Goal: Information Seeking & Learning: Learn about a topic

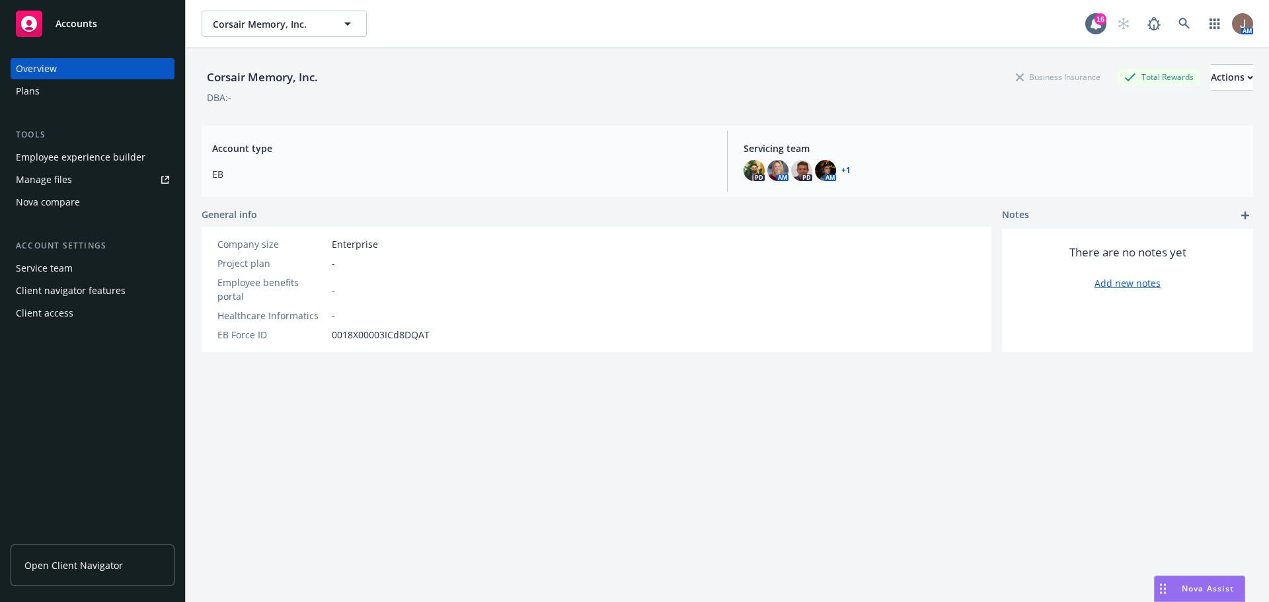
click at [1214, 587] on span "Nova Assist" at bounding box center [1208, 588] width 52 height 11
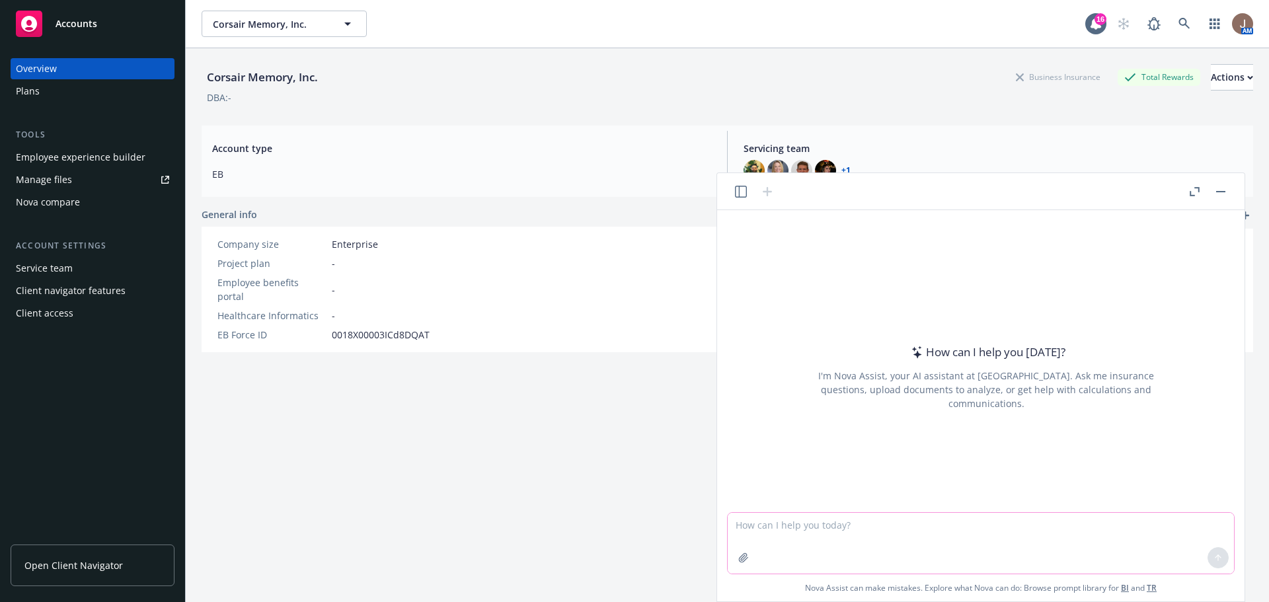
click at [848, 529] on textarea at bounding box center [981, 543] width 506 height 61
type textarea "C"
click at [1033, 527] on textarea "I need to help a client draft or summarize their benefits philosophy." at bounding box center [981, 543] width 506 height 61
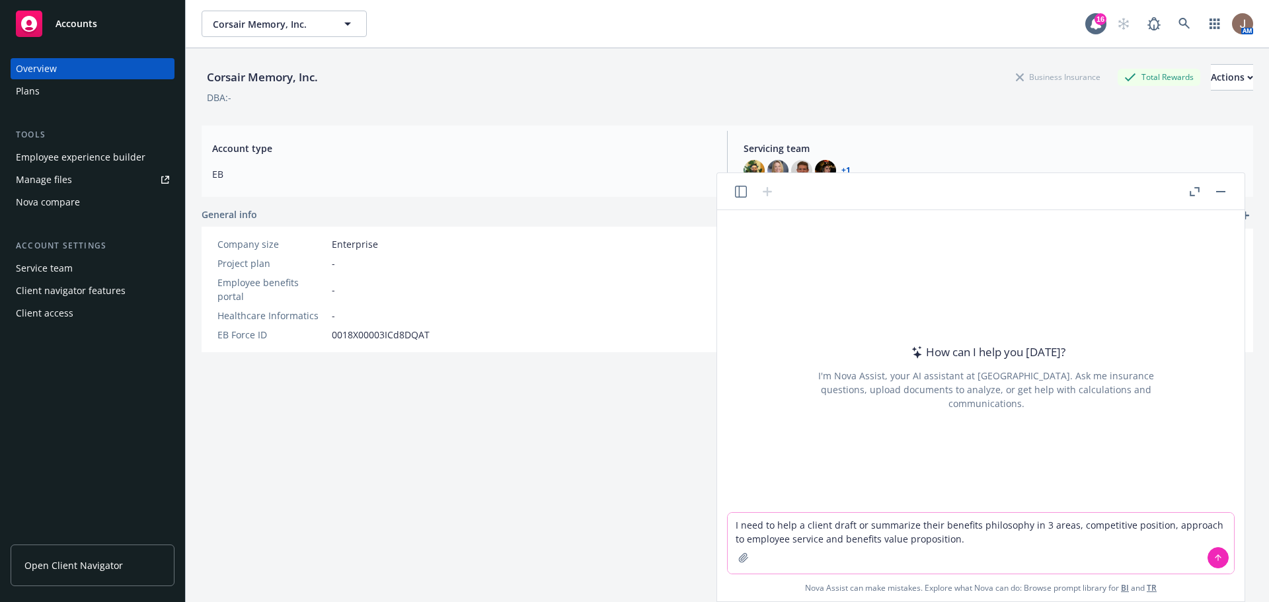
type textarea "I need to help a client draft or summarize their benefits philosophy in 3 areas…"
click at [1213, 556] on button at bounding box center [1217, 557] width 21 height 21
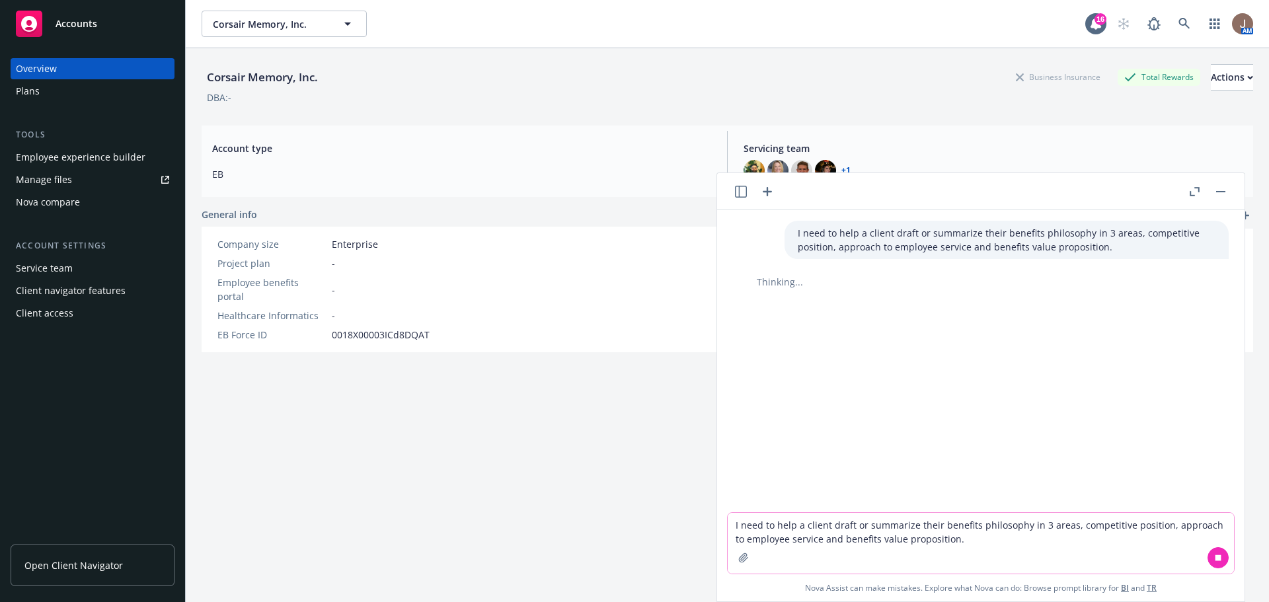
click at [787, 529] on textarea "I need to help a client draft or summarize their benefits philosophy in 3 areas…" at bounding box center [981, 543] width 506 height 61
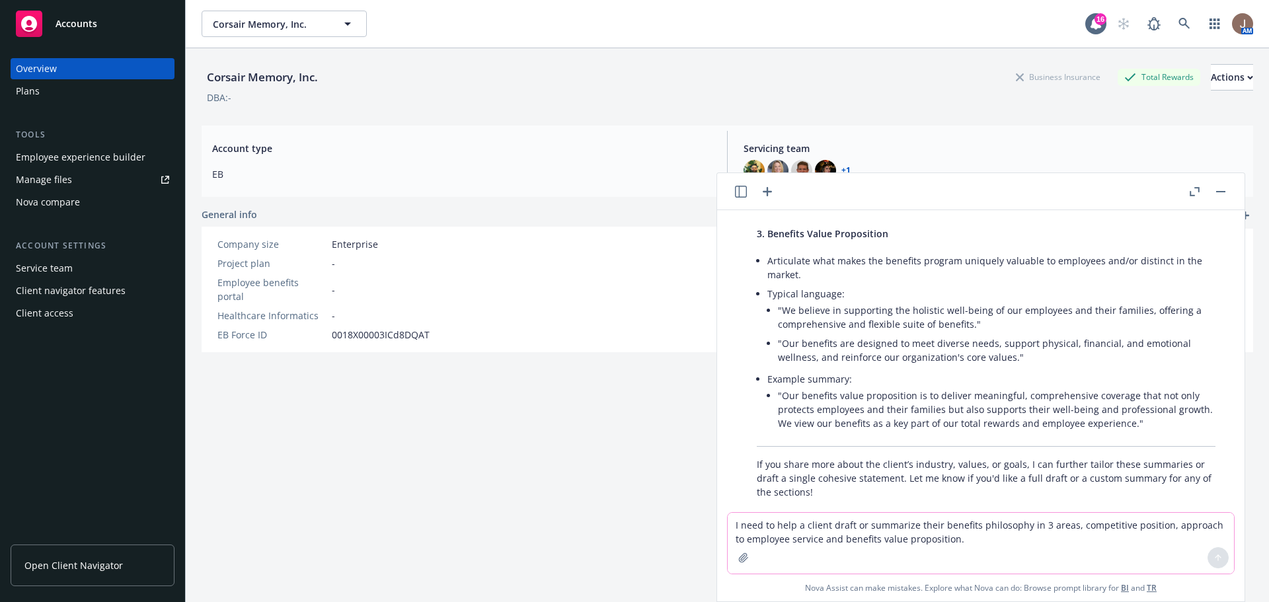
scroll to position [524, 0]
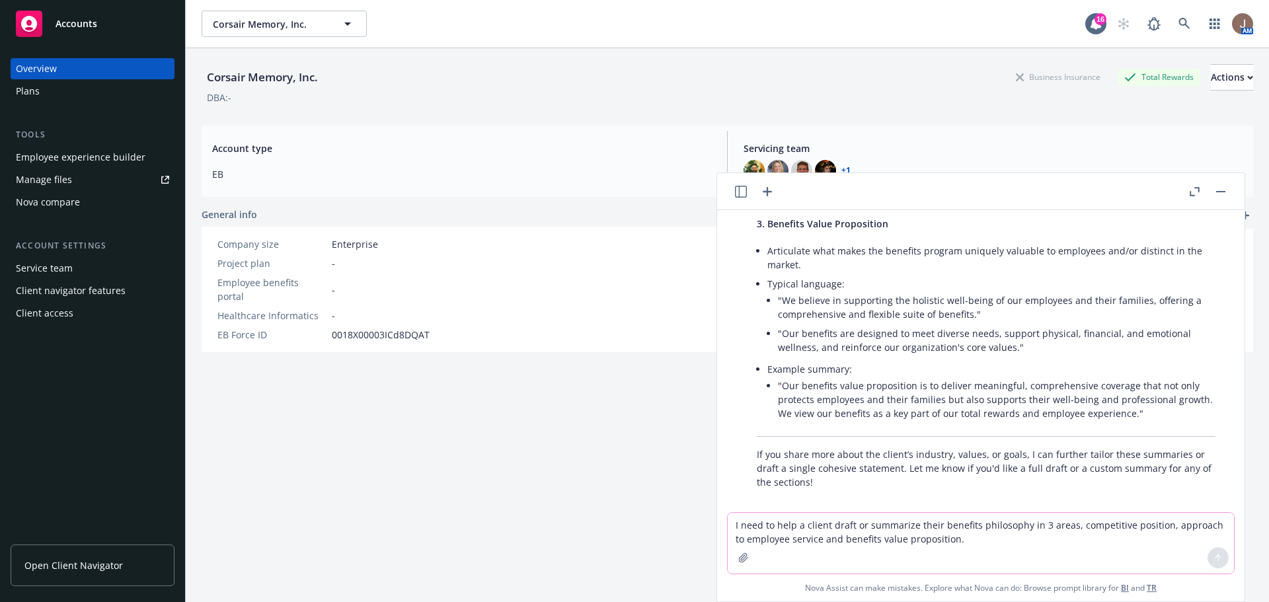
click at [800, 527] on textarea "I need to help a client draft or summarize their benefits philosophy in 3 areas…" at bounding box center [981, 543] width 506 height 61
type textarea "competitive position - corsair targets the market median however they are curre…"
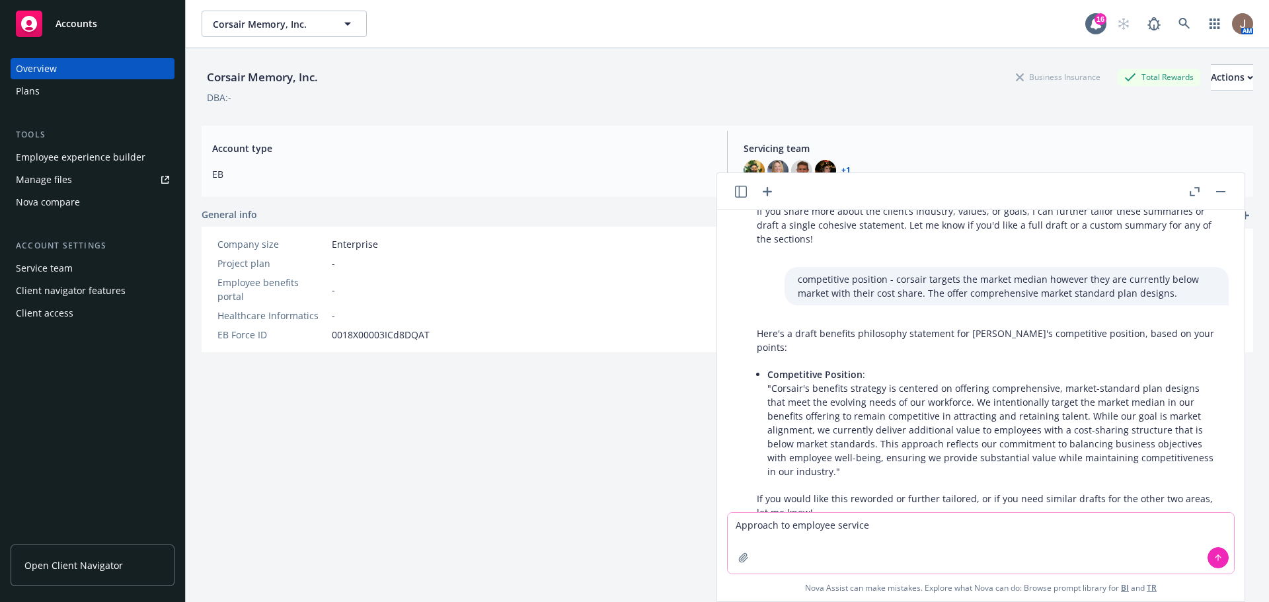
scroll to position [770, 0]
type textarea "A"
type textarea "can you help me draft a slide with a summary for each area"
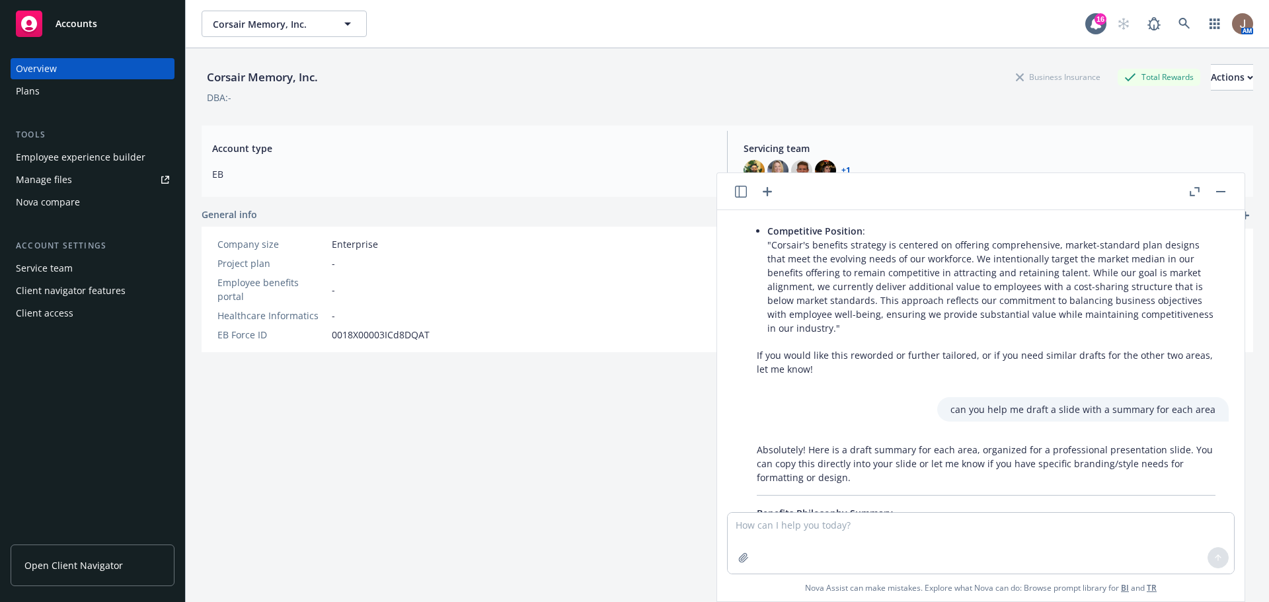
scroll to position [987, 0]
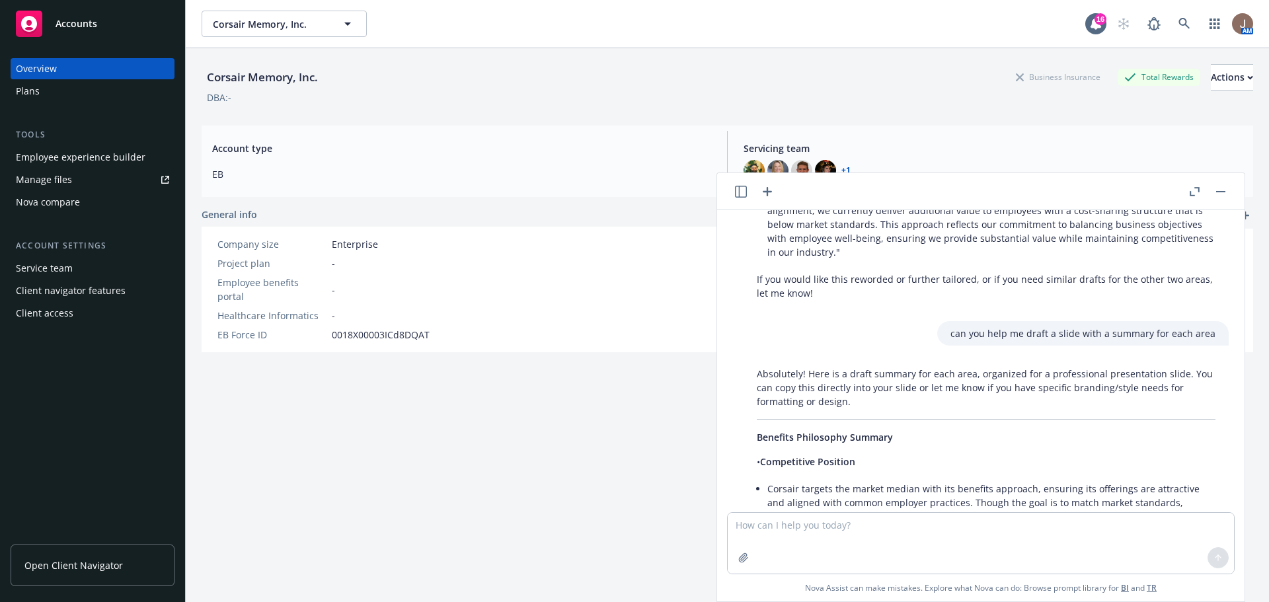
click at [842, 479] on li "Corsair targets the market median with its benefits approach, ensuring its offe…" at bounding box center [991, 509] width 448 height 61
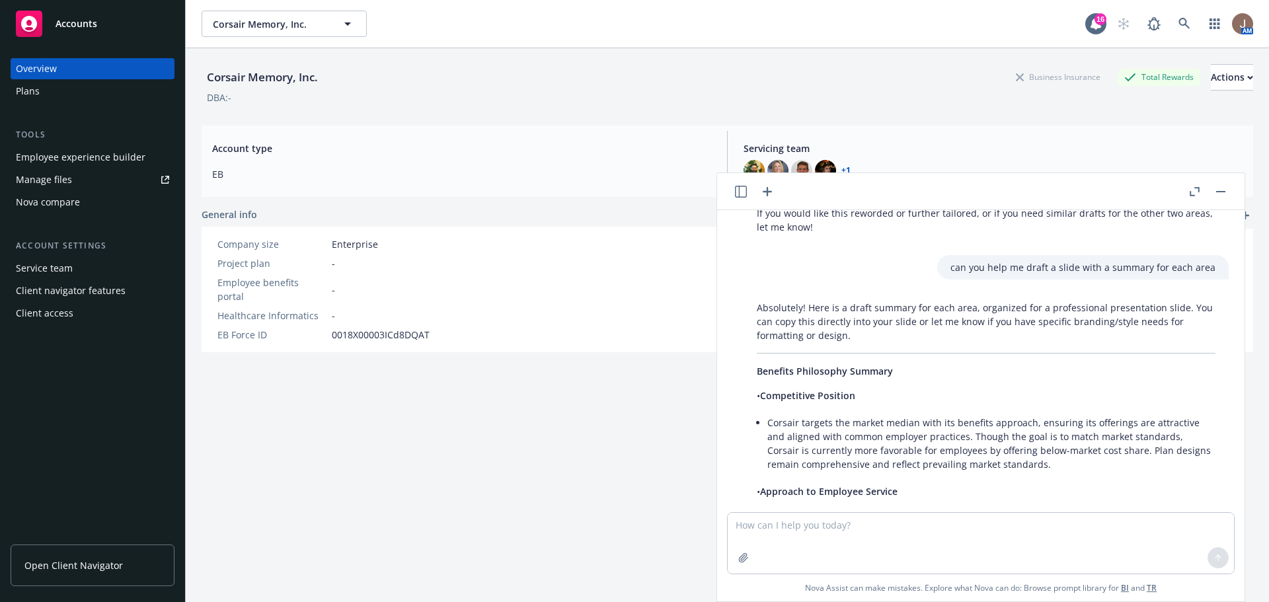
scroll to position [1119, 0]
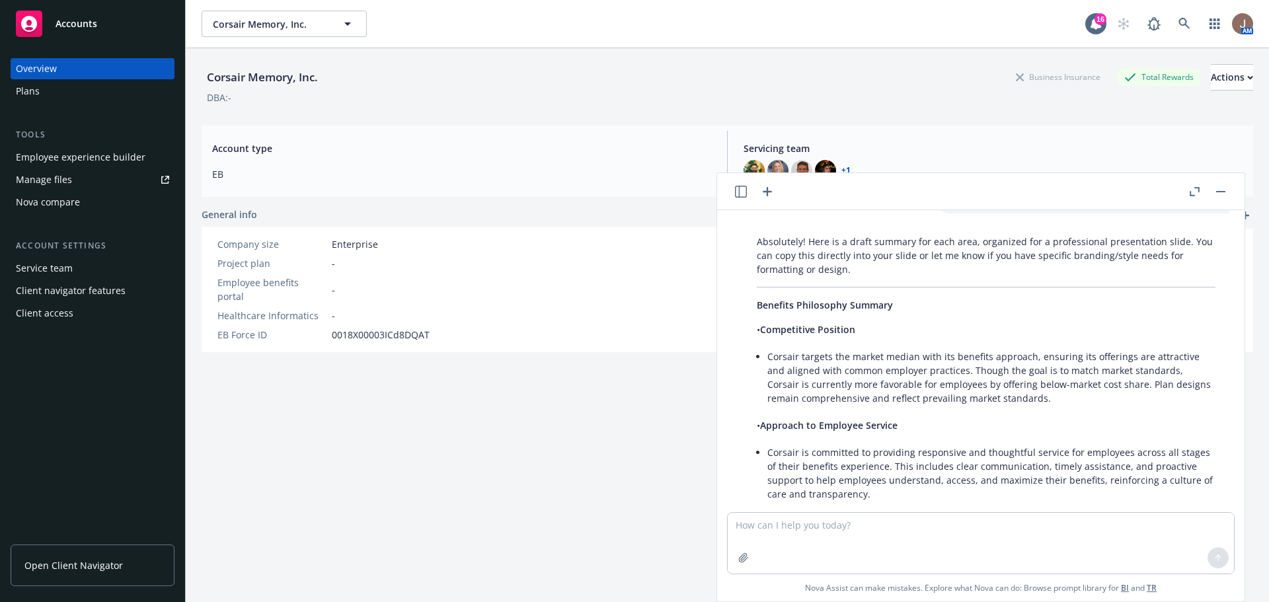
drag, startPoint x: 881, startPoint y: 352, endPoint x: 829, endPoint y: 334, distance: 54.8
click at [881, 352] on li "Corsair targets the market median with its benefits approach, ensuring its offe…" at bounding box center [991, 377] width 448 height 61
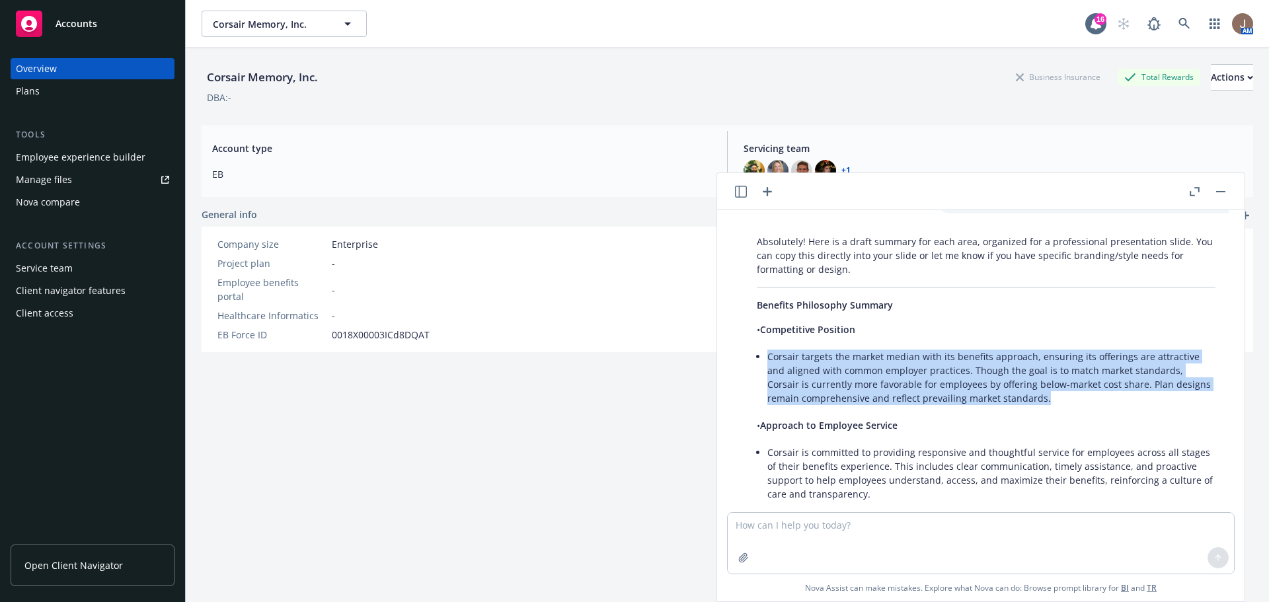
drag, startPoint x: 769, startPoint y: 315, endPoint x: 1010, endPoint y: 351, distance: 244.5
click at [1010, 351] on li "Corsair targets the market median with its benefits approach, ensuring its offe…" at bounding box center [991, 377] width 448 height 61
copy li "Corsair targets the market median with its benefits approach, ensuring its offe…"
click at [873, 443] on li "Corsair is committed to providing responsive and thoughtful service for employe…" at bounding box center [991, 473] width 448 height 61
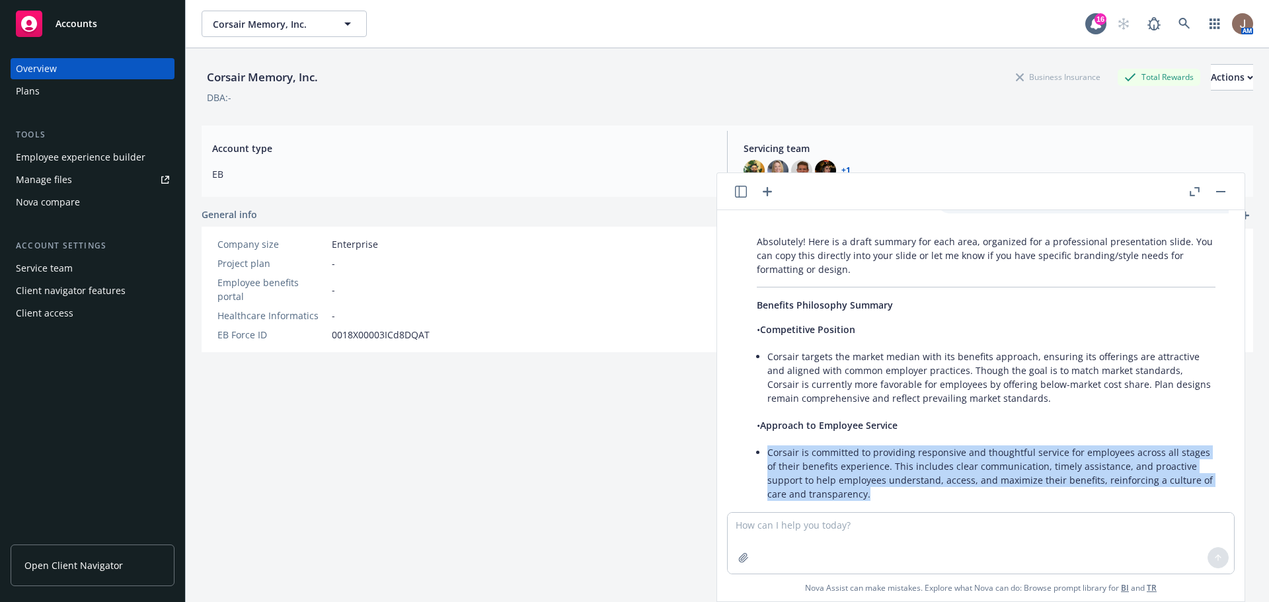
drag, startPoint x: 768, startPoint y: 412, endPoint x: 870, endPoint y: 453, distance: 109.5
click at [870, 453] on li "Corsair is committed to providing responsive and thoughtful service for employe…" at bounding box center [991, 473] width 448 height 61
copy li "Corsair is committed to providing responsive and thoughtful service for employe…"
click at [1092, 347] on li "Corsair targets the market median with its benefits approach, ensuring its offe…" at bounding box center [991, 377] width 448 height 61
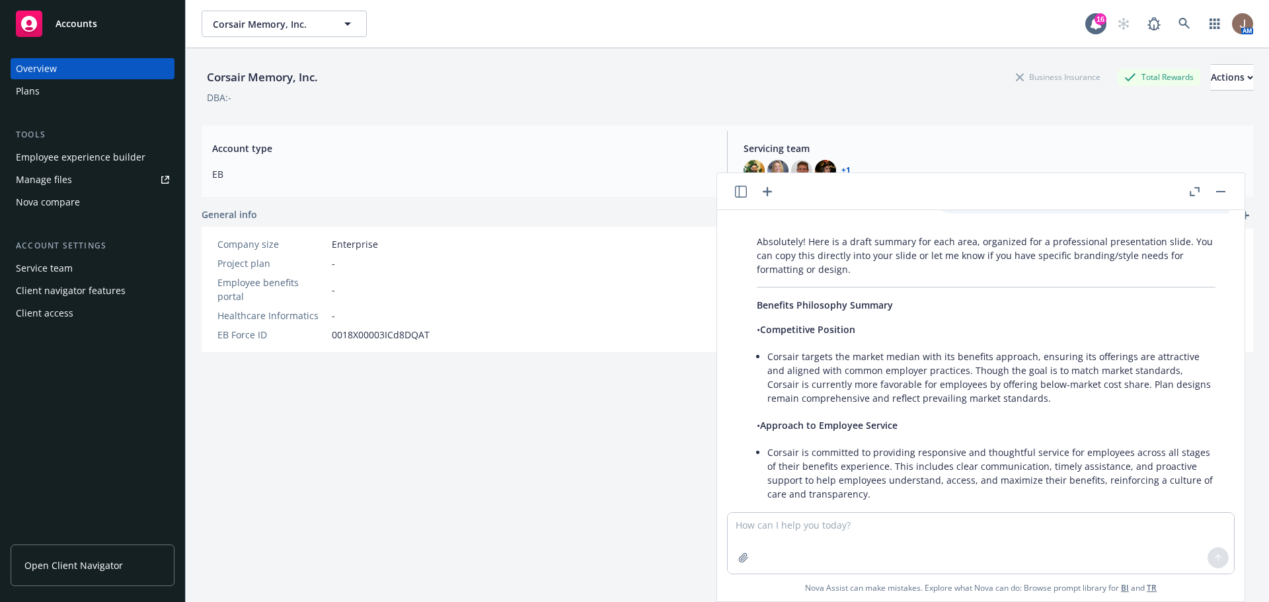
scroll to position [1251, 0]
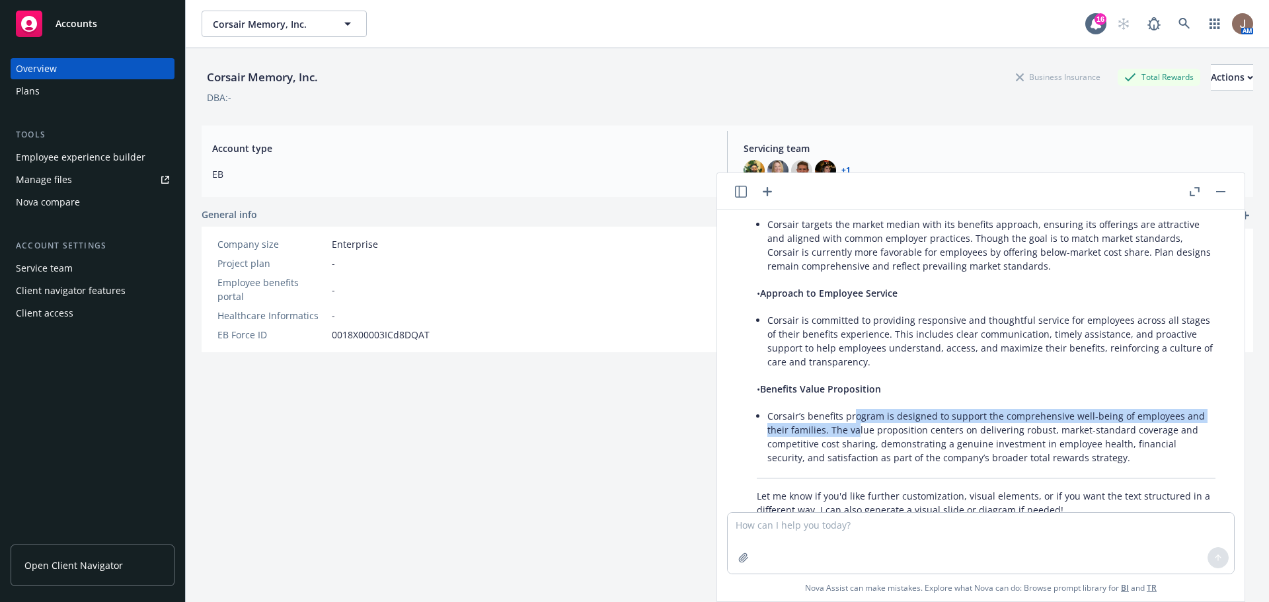
drag, startPoint x: 855, startPoint y: 381, endPoint x: 831, endPoint y: 380, distance: 24.5
click at [856, 406] on li "Corsair’s benefits program is designed to support the comprehensive well-being …" at bounding box center [991, 436] width 448 height 61
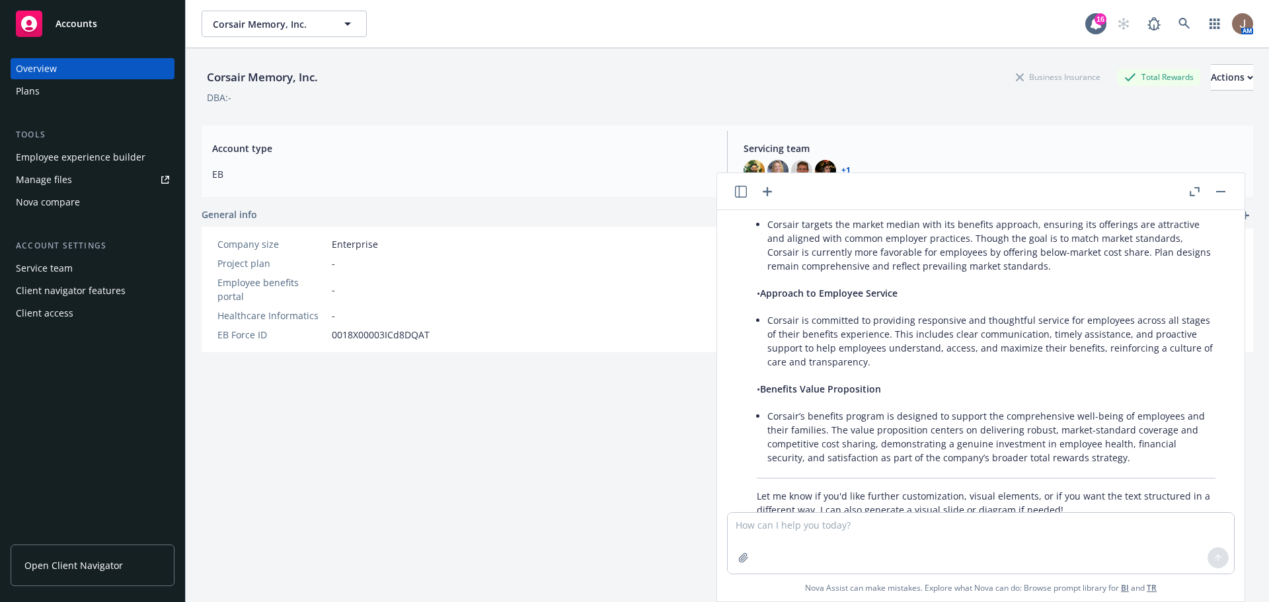
click at [771, 406] on li "Corsair’s benefits program is designed to support the comprehensive well-being …" at bounding box center [991, 436] width 448 height 61
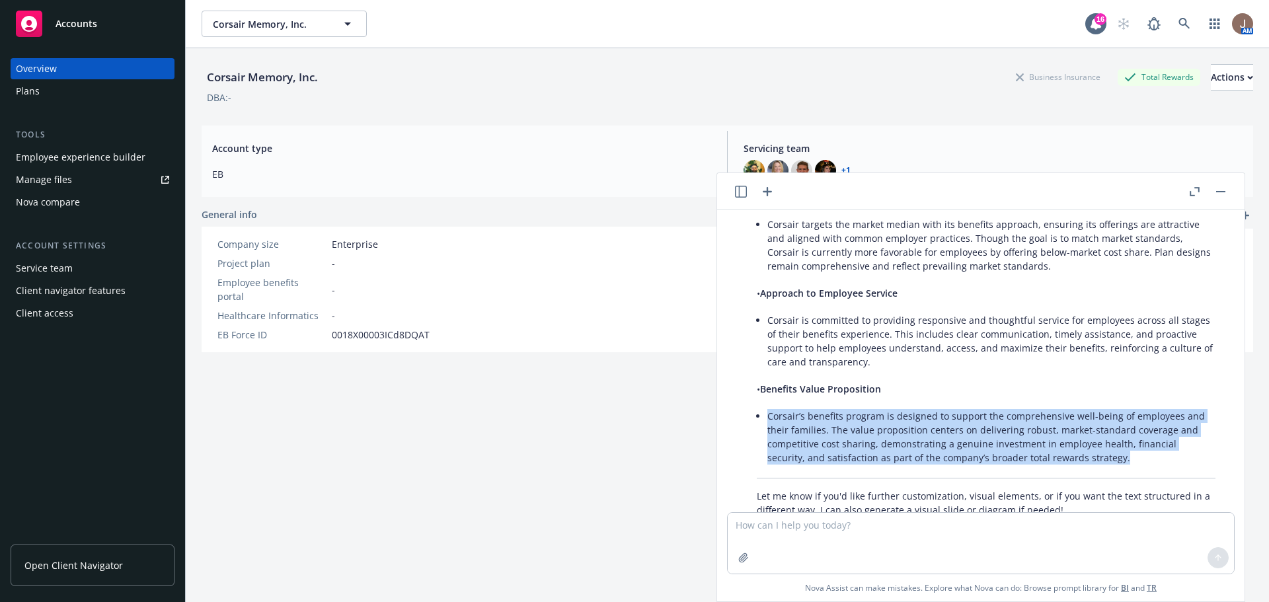
drag, startPoint x: 768, startPoint y: 375, endPoint x: 1080, endPoint y: 415, distance: 314.4
click at [1080, 415] on li "Corsair’s benefits program is designed to support the comprehensive well-being …" at bounding box center [991, 436] width 448 height 61
copy li "Corsair’s benefits program is designed to support the comprehensive well-being …"
click at [870, 519] on textarea at bounding box center [981, 543] width 506 height 61
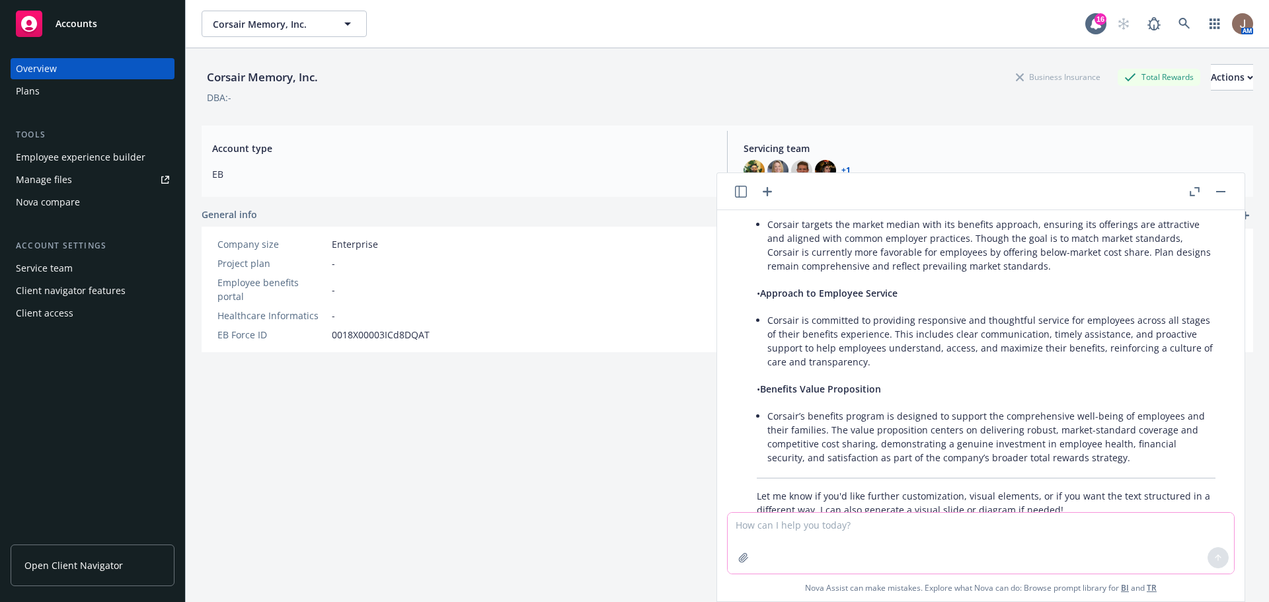
click at [783, 523] on textarea at bounding box center [981, 543] width 506 height 61
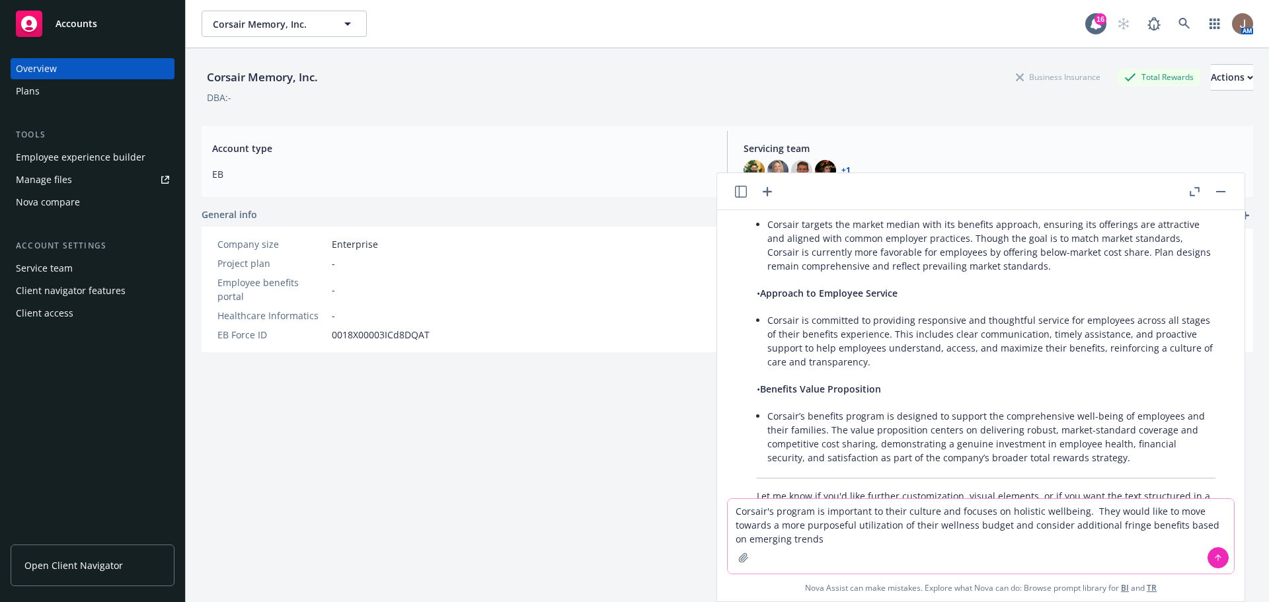
type textarea "Corsair's program is important to their culture and focuses on holistic wellbei…"
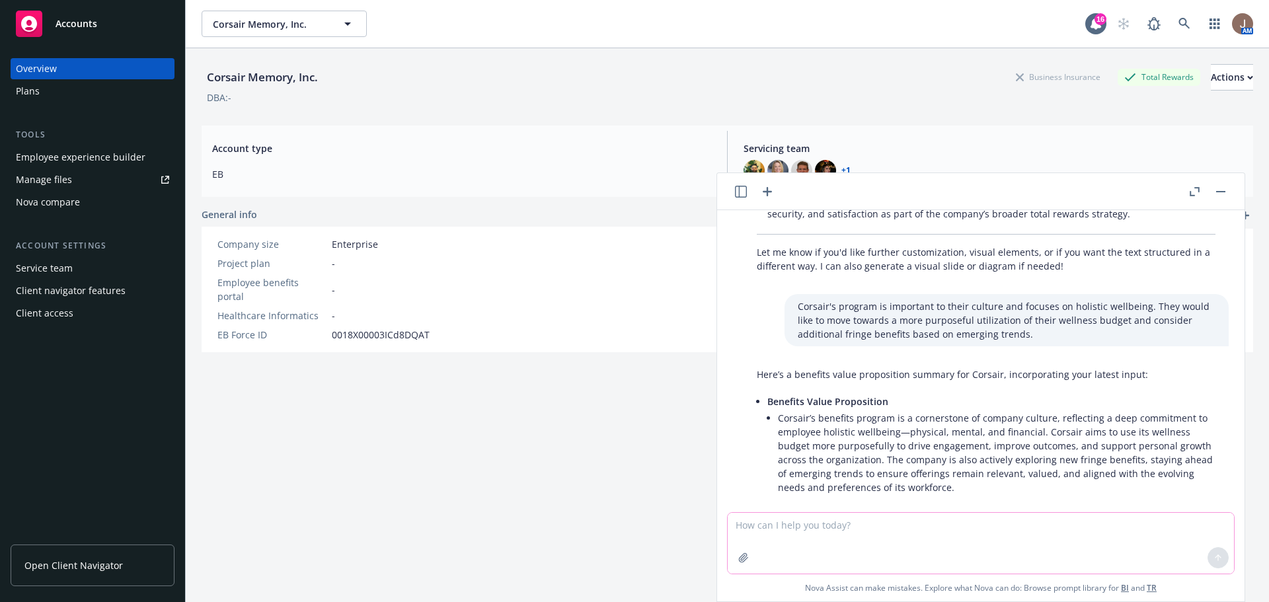
scroll to position [1510, 0]
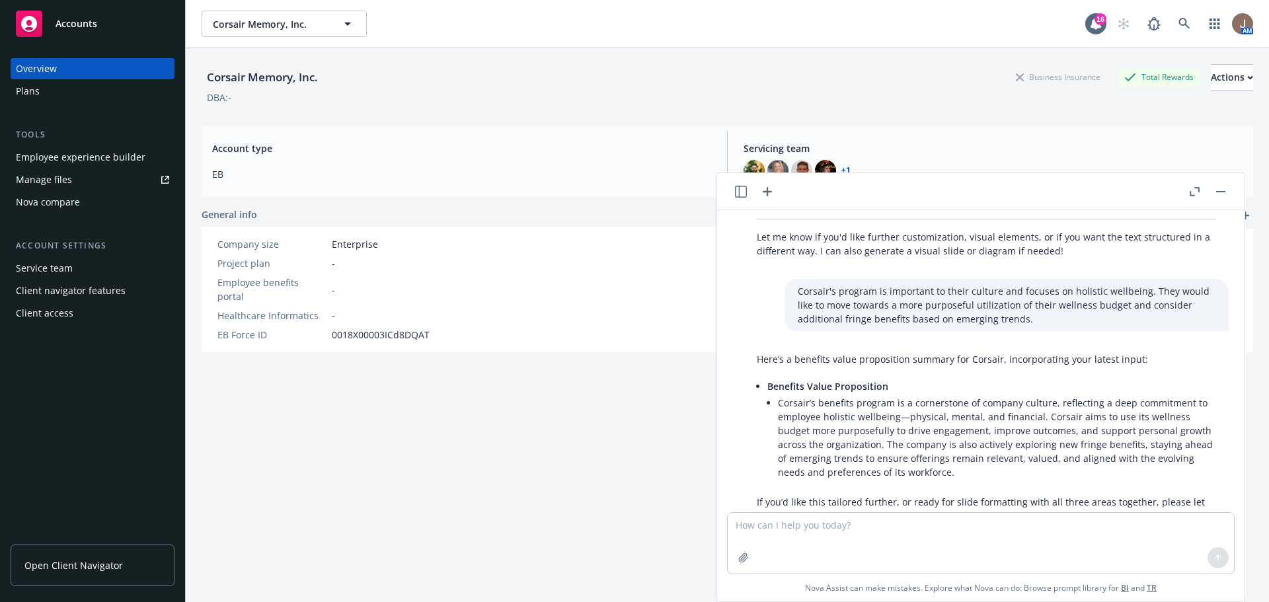
drag, startPoint x: 821, startPoint y: 370, endPoint x: 800, endPoint y: 361, distance: 23.7
click at [821, 393] on li "Corsair’s benefits program is a cornerstone of company culture, reflecting a de…" at bounding box center [996, 437] width 437 height 89
click at [776, 377] on li "Benefits Value Proposition Corsair’s benefits program is a cornerstone of compa…" at bounding box center [991, 431] width 448 height 108
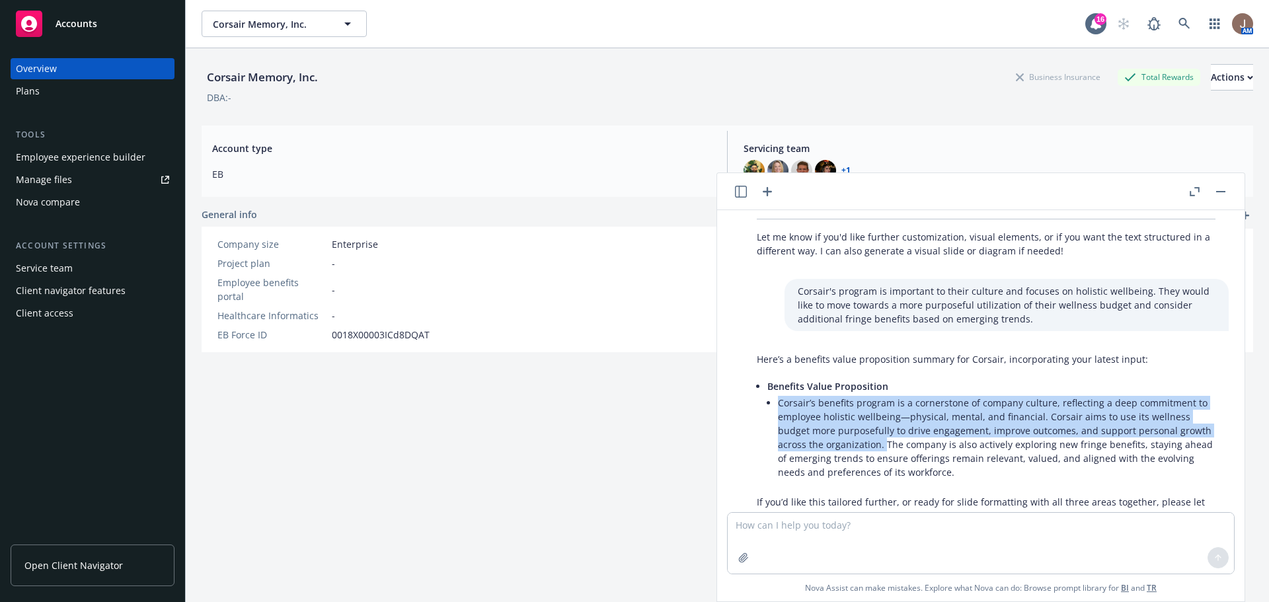
drag, startPoint x: 778, startPoint y: 361, endPoint x: 884, endPoint y: 400, distance: 112.7
click at [884, 400] on li "Corsair’s benefits program is a cornerstone of company culture, reflecting a de…" at bounding box center [996, 437] width 437 height 89
copy li "Corsair’s benefits program is a cornerstone of company culture, reflecting a de…"
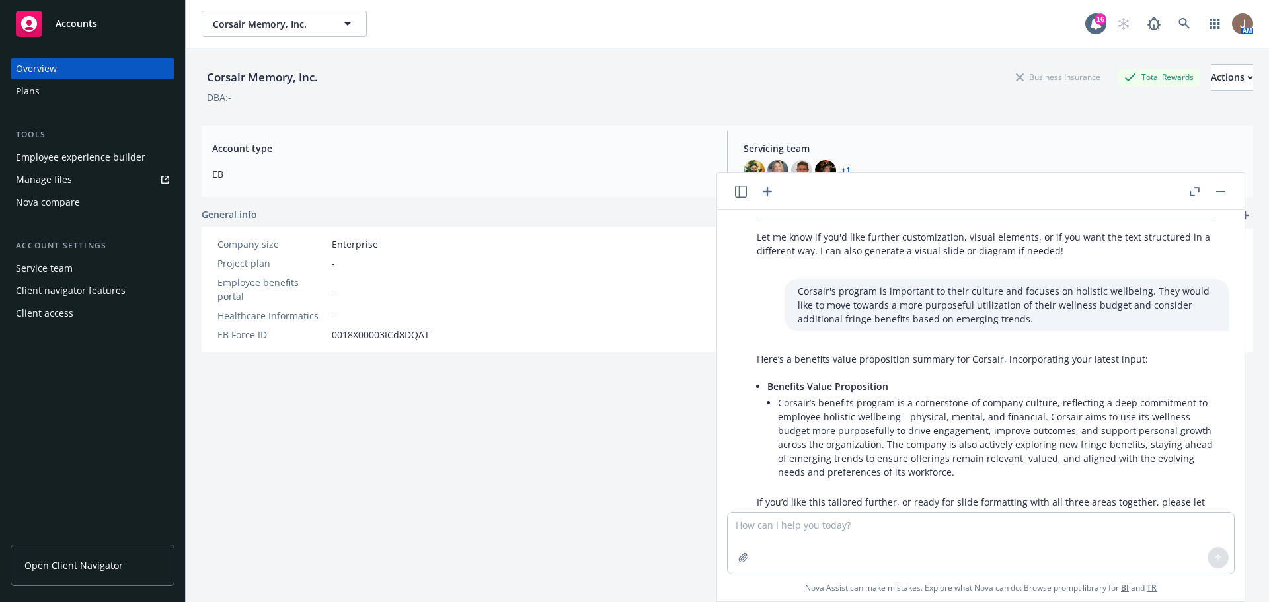
click at [923, 417] on li "Corsair’s benefits program is a cornerstone of company culture, reflecting a de…" at bounding box center [996, 437] width 437 height 89
click at [891, 410] on li "Corsair’s benefits program is a cornerstone of company culture, reflecting a de…" at bounding box center [996, 437] width 437 height 89
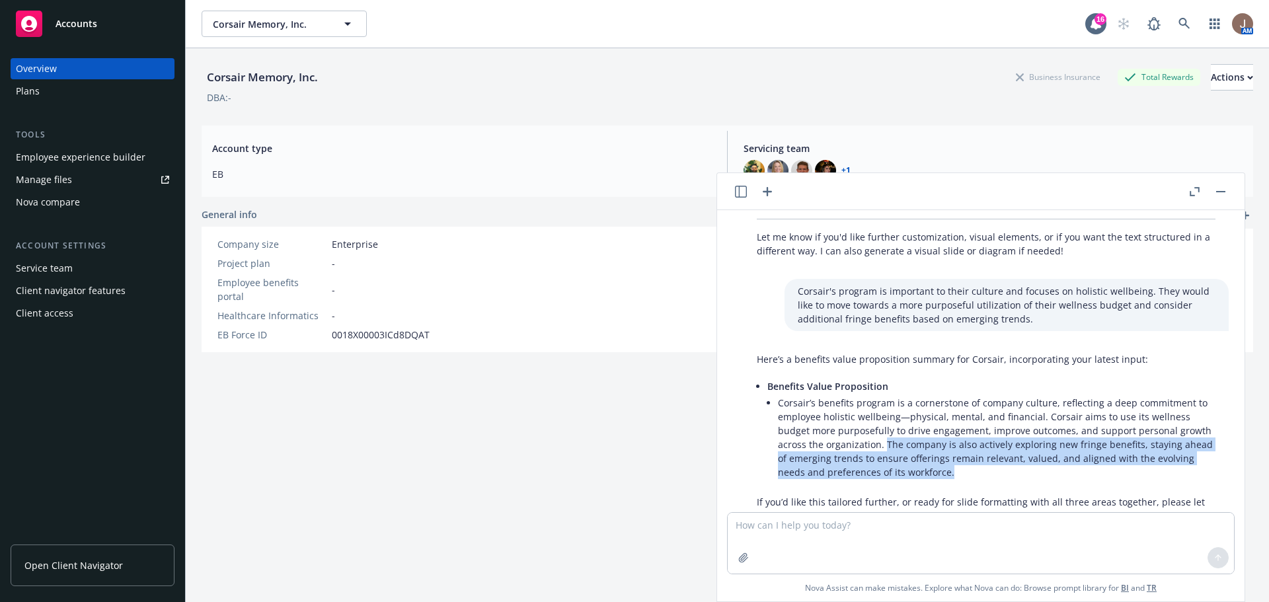
drag, startPoint x: 884, startPoint y: 403, endPoint x: 952, endPoint y: 429, distance: 72.8
click at [952, 429] on li "Corsair’s benefits program is a cornerstone of company culture, reflecting a de…" at bounding box center [996, 437] width 437 height 89
click at [897, 105] on div "Corsair Memory, Inc. Business Insurance Total Rewards Actions DBA: -" at bounding box center [727, 81] width 1051 height 67
